Goal: Navigation & Orientation: Find specific page/section

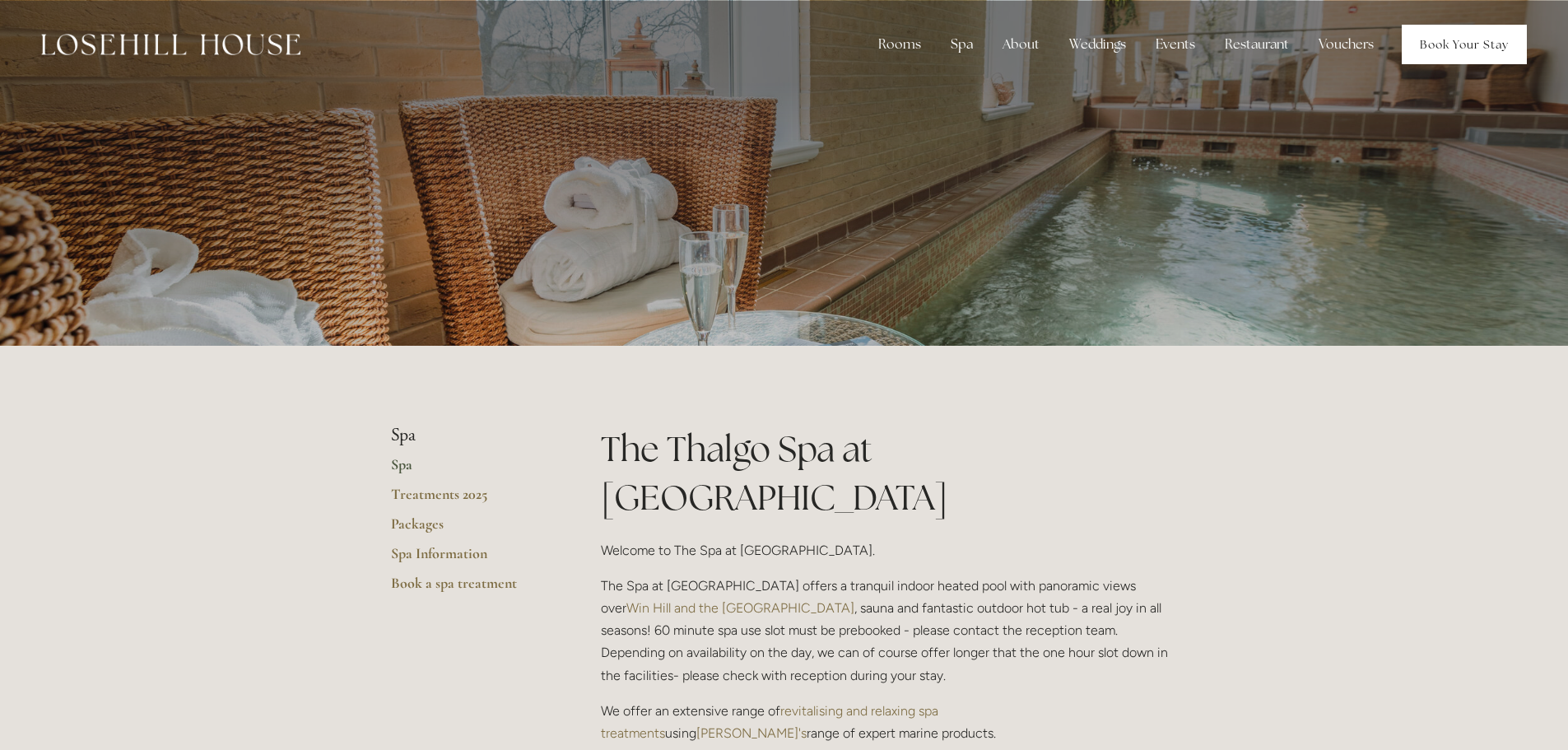
click at [1479, 39] on link "Book Your Stay" at bounding box center [1464, 45] width 125 height 40
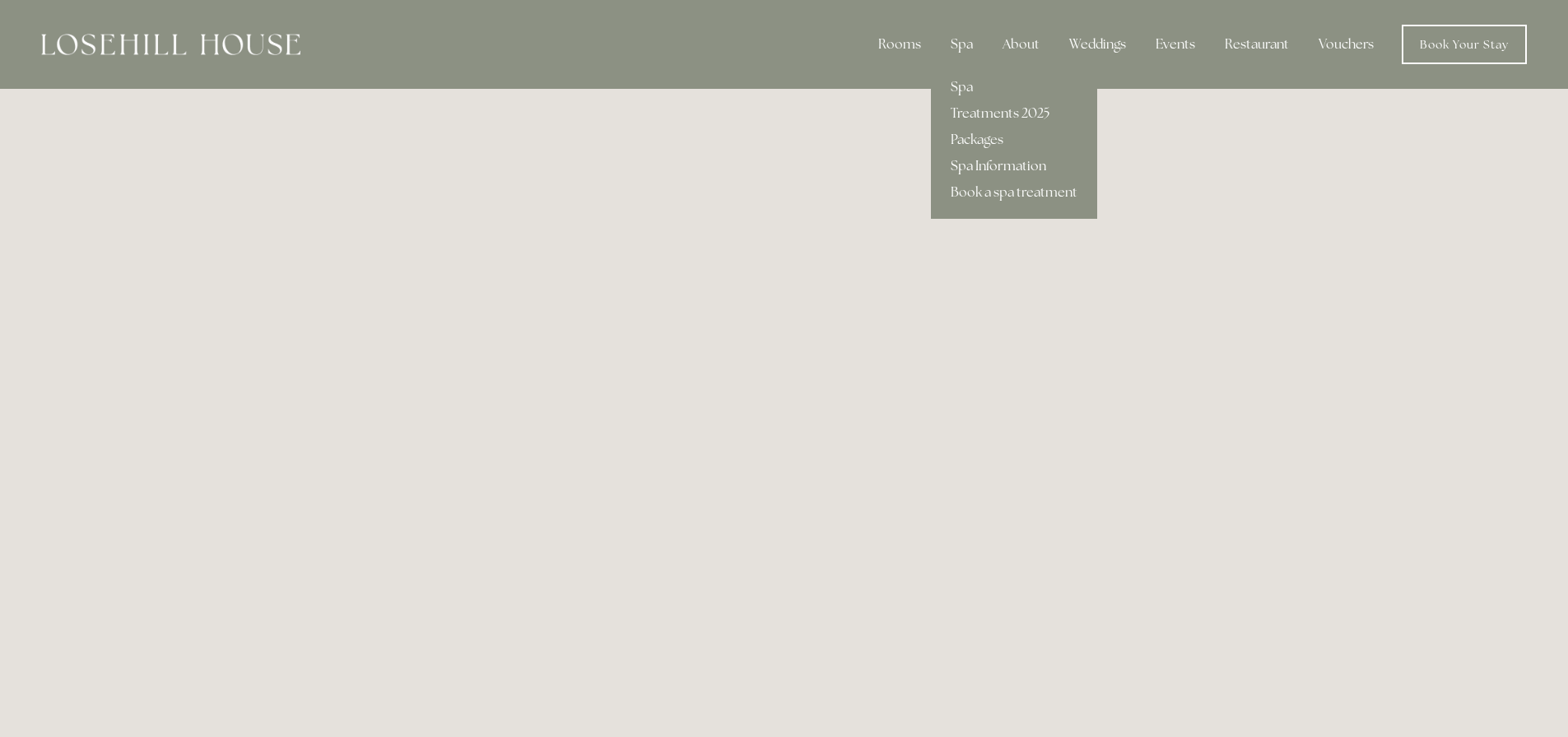
click at [994, 164] on link "Spa Information" at bounding box center [1014, 166] width 166 height 26
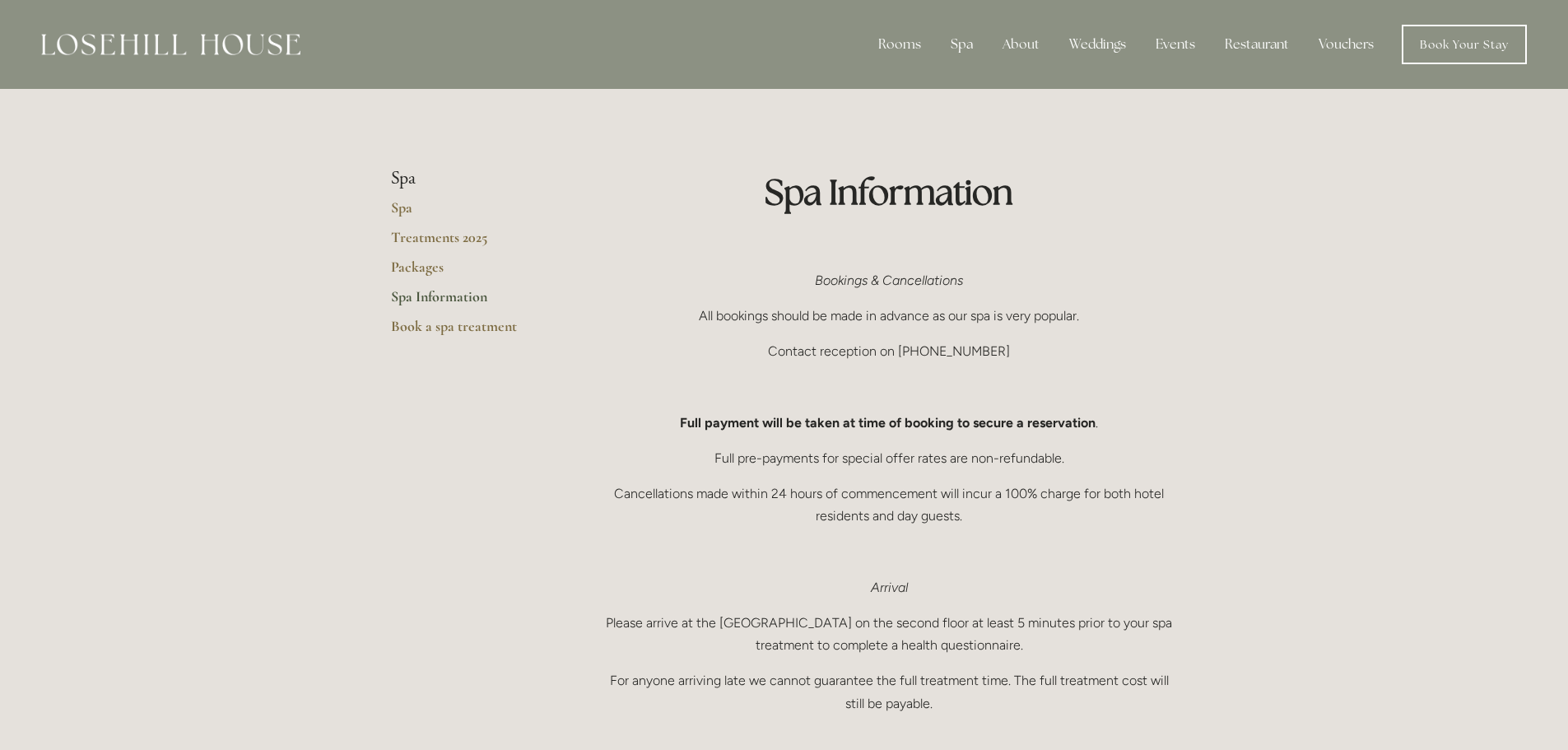
click at [401, 172] on li "Spa" at bounding box center [470, 178] width 157 height 22
click at [399, 202] on link "Spa" at bounding box center [470, 213] width 157 height 29
